Goal: Find specific fact: Find specific fact

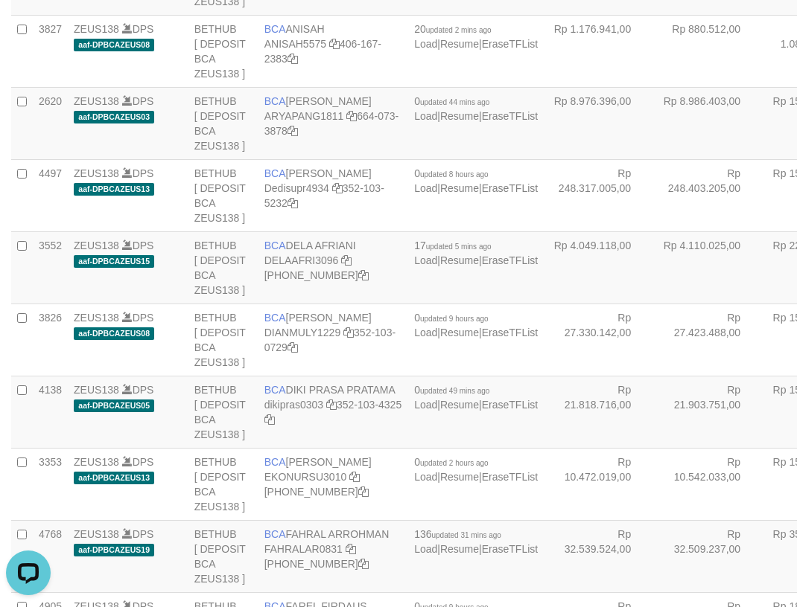
scroll to position [1298, 0]
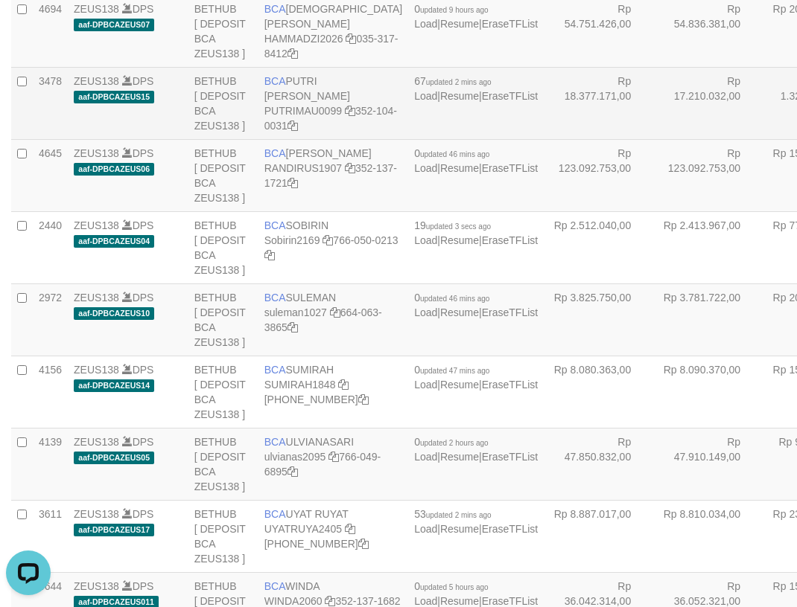
click at [331, 139] on td "BCA PUTRI [PERSON_NAME] PUTRIMAU0099 352-104-0031" at bounding box center [333, 103] width 150 height 72
click at [330, 139] on td "BCA PUTRI [PERSON_NAME] PUTRIMAU0099 352-104-0031" at bounding box center [333, 103] width 150 height 72
copy td "BCA PUTRI [PERSON_NAME]"
click at [251, 139] on td "BETHUB [ DEPOSIT BCA ZEUS138 ]" at bounding box center [223, 103] width 70 height 72
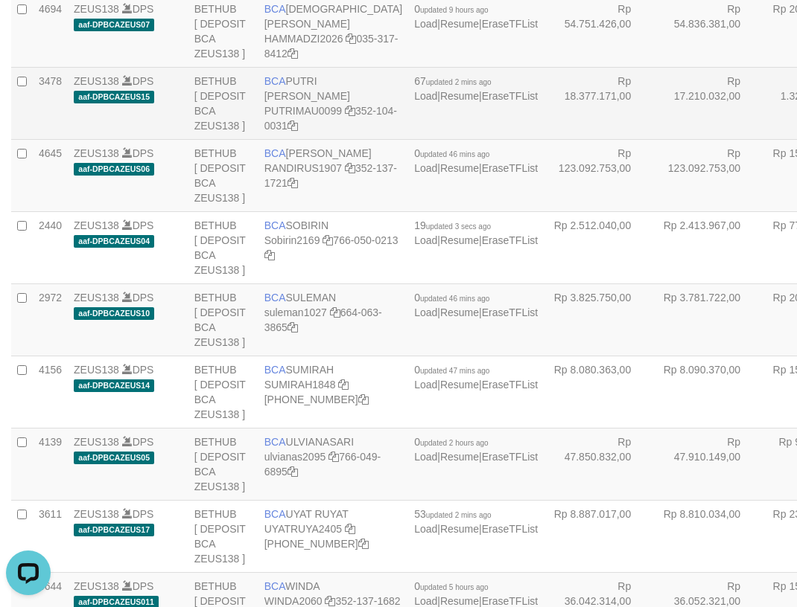
click at [330, 139] on td "BCA PUTRI [PERSON_NAME] PUTRIMAU0099 352-104-0031" at bounding box center [333, 103] width 150 height 72
click at [329, 139] on td "BCA PUTRI [PERSON_NAME] PUTRIMAU0099 352-104-0031" at bounding box center [333, 103] width 150 height 72
copy td "BCA PUTRI [PERSON_NAME]"
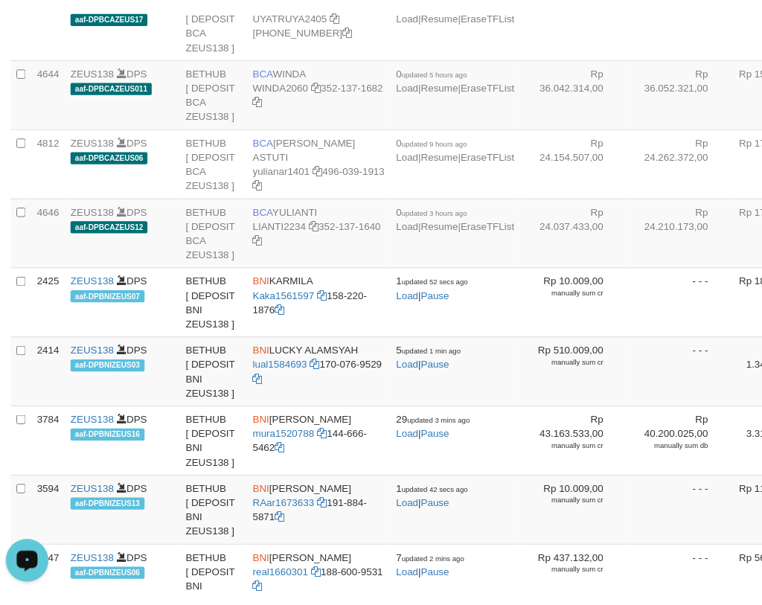
scroll to position [1835, 0]
